Goal: Task Accomplishment & Management: Complete application form

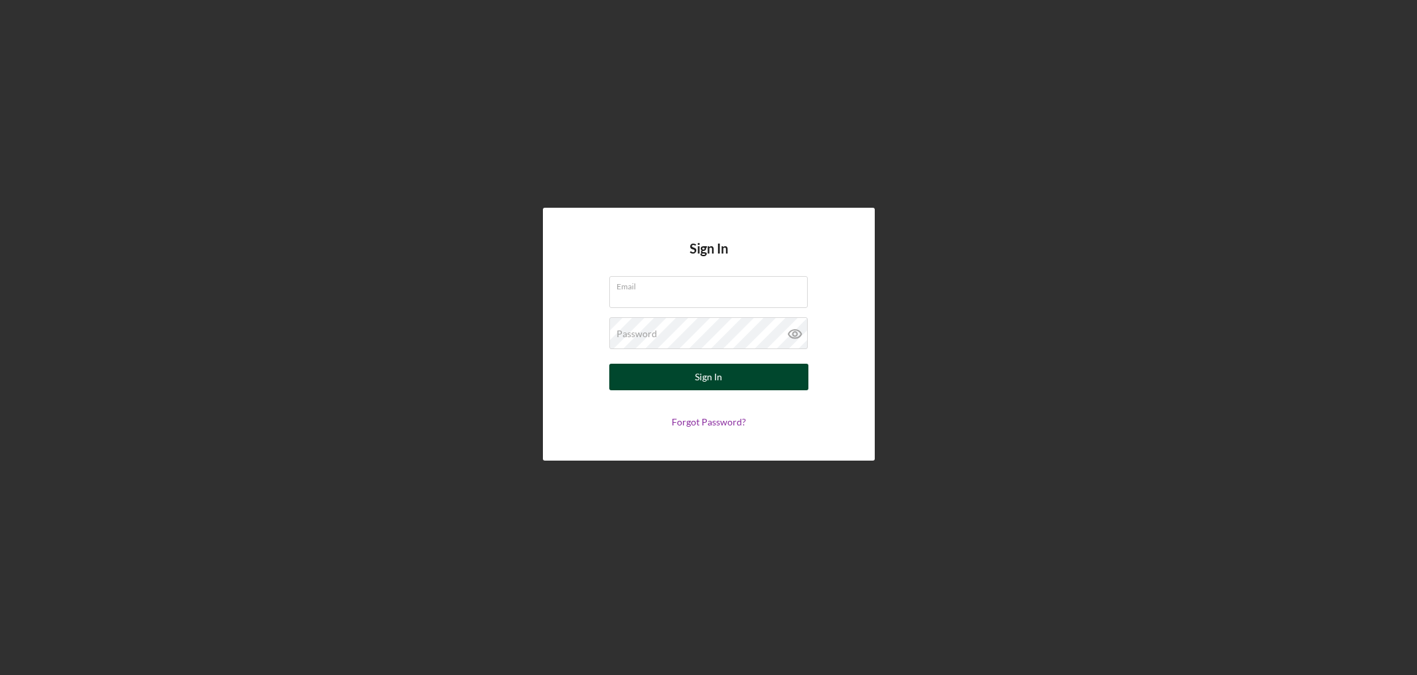
type input "[EMAIL_ADDRESS][DOMAIN_NAME]"
click at [686, 380] on button "Sign In" at bounding box center [708, 377] width 199 height 27
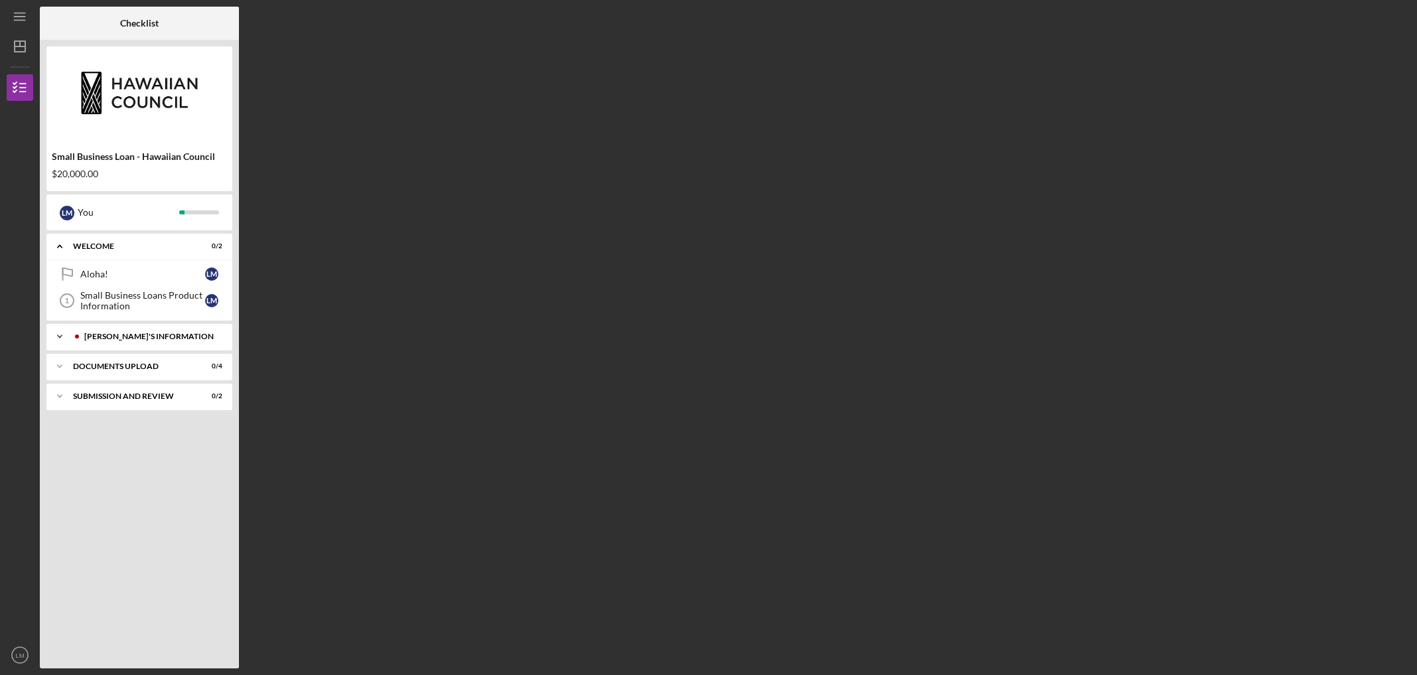
click at [134, 334] on div "[PERSON_NAME]'S INFORMATION" at bounding box center [149, 336] width 131 height 8
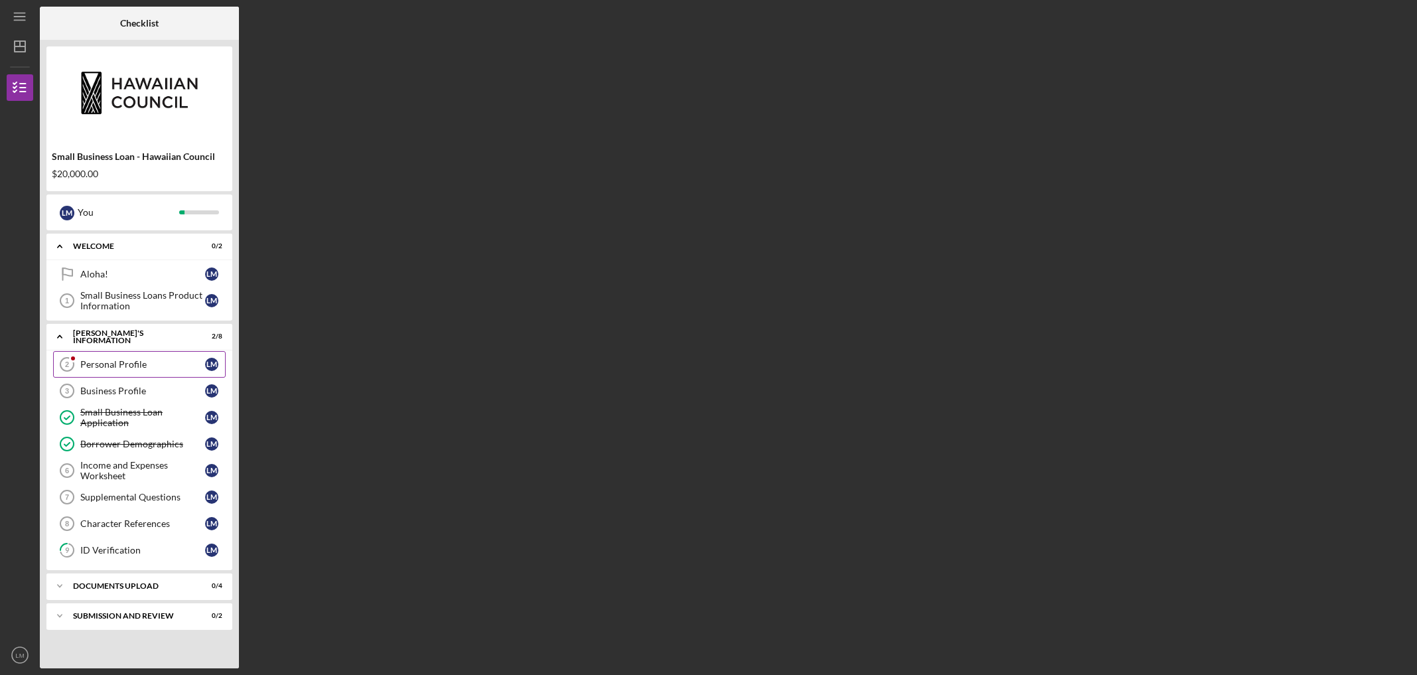
click at [111, 366] on div "Personal Profile" at bounding box center [142, 364] width 125 height 11
